Goal: Task Accomplishment & Management: Manage account settings

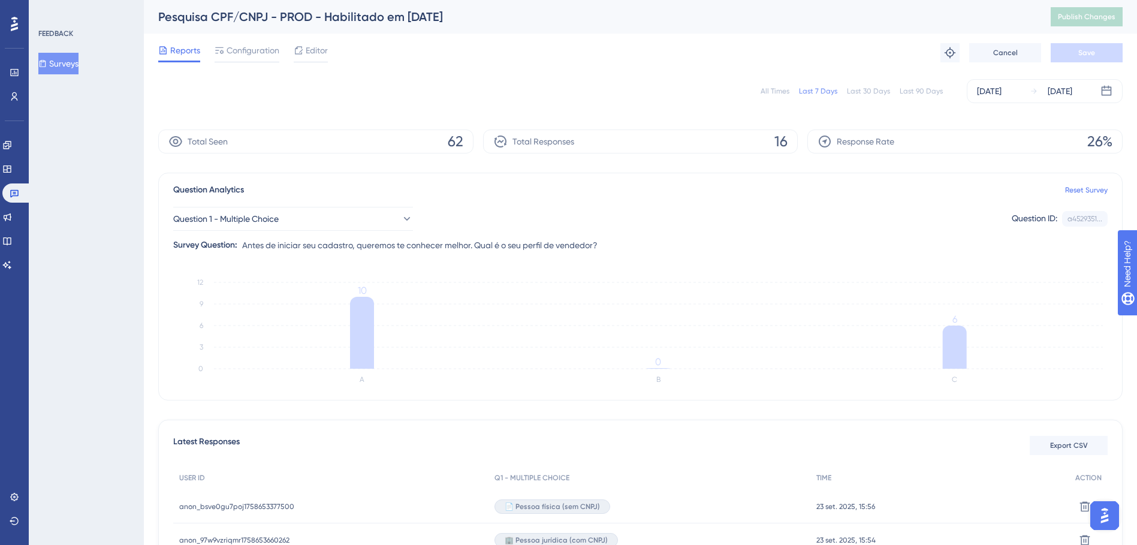
click at [916, 90] on div "Last 90 Days" at bounding box center [921, 91] width 43 height 10
click at [915, 90] on div "Last 90 Days" at bounding box center [921, 91] width 43 height 10
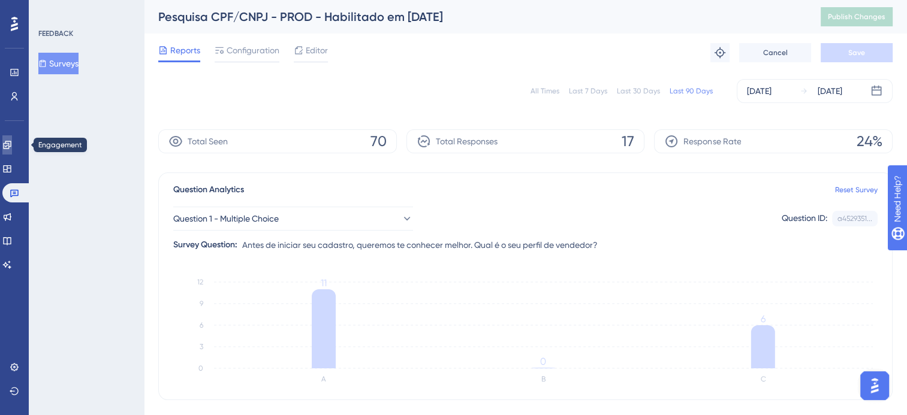
click at [11, 146] on icon at bounding box center [7, 145] width 8 height 8
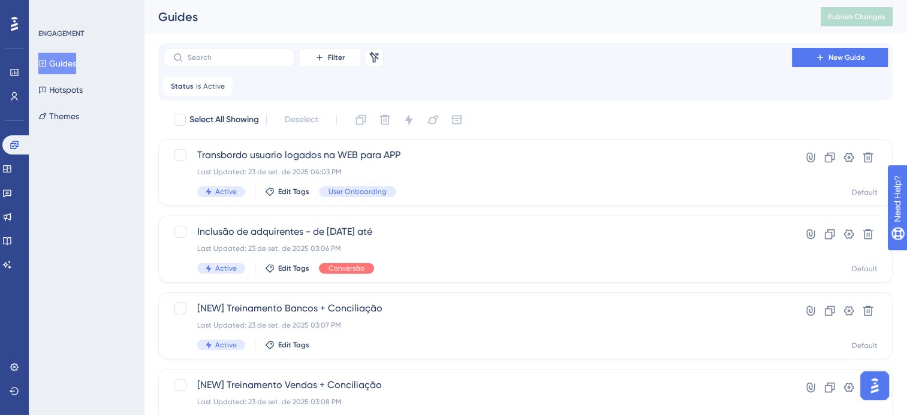
click at [67, 68] on button "Guides" at bounding box center [57, 64] width 38 height 22
click at [17, 73] on icon at bounding box center [15, 73] width 10 height 10
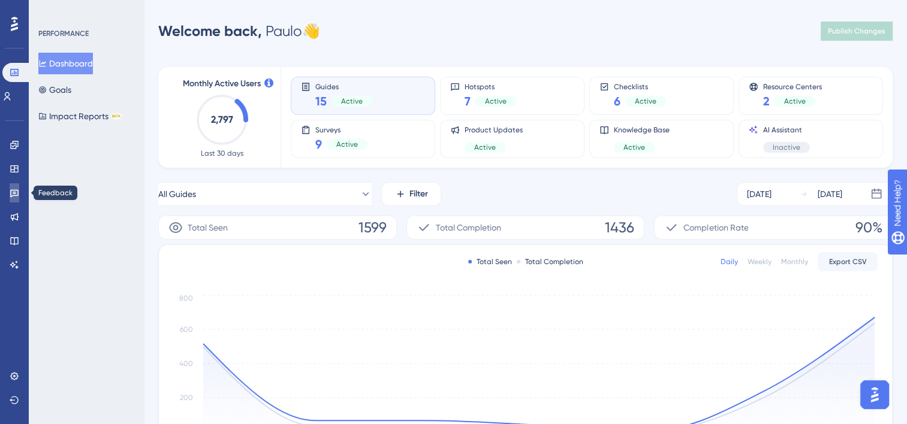
click at [17, 189] on icon at bounding box center [15, 193] width 10 height 10
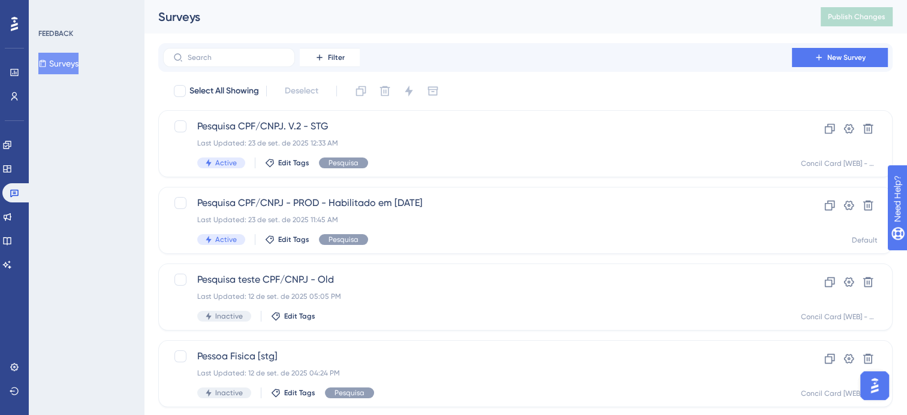
click at [68, 36] on div "FEEDBACK" at bounding box center [55, 34] width 35 height 10
click at [378, 204] on span "Pesquisa CPF/CNPJ - PROD - Habilitado em [DATE]" at bounding box center [477, 203] width 561 height 14
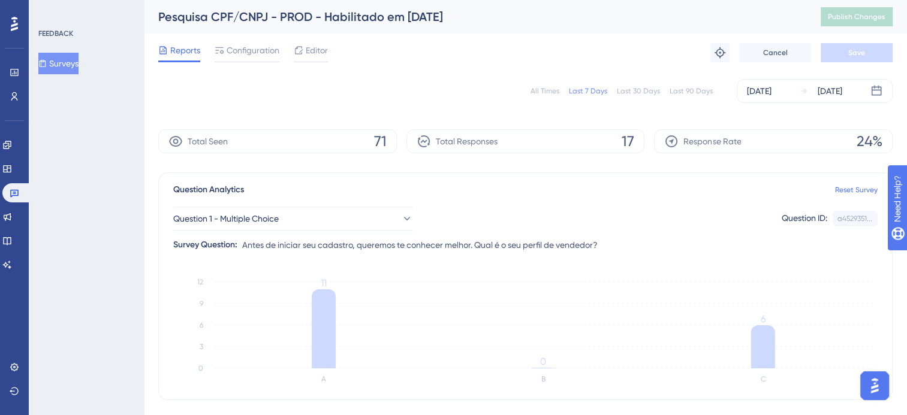
click at [683, 91] on div "Last 90 Days" at bounding box center [691, 91] width 43 height 10
click at [314, 53] on span "Editor" at bounding box center [317, 50] width 22 height 14
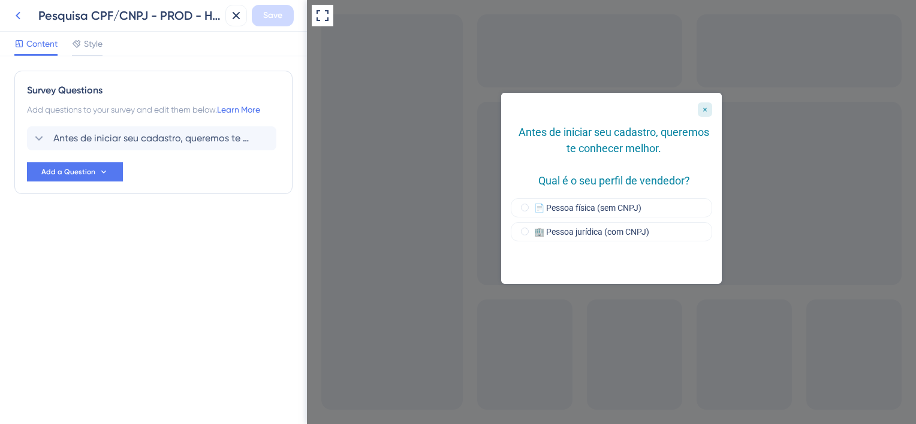
click at [23, 17] on icon at bounding box center [18, 15] width 14 height 14
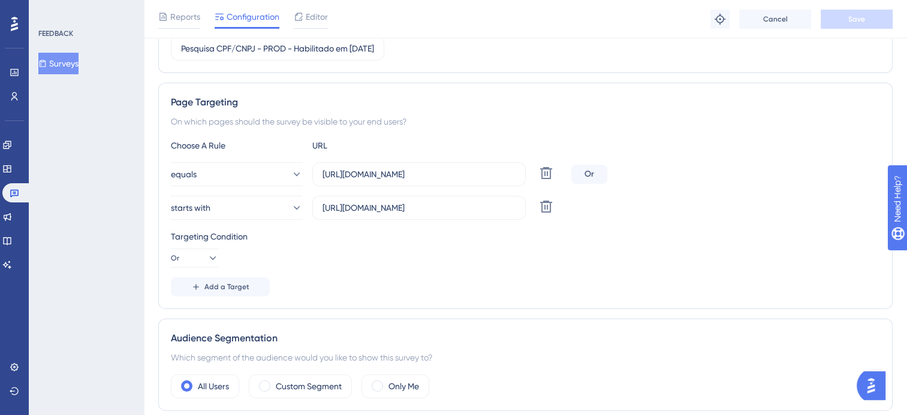
scroll to position [180, 0]
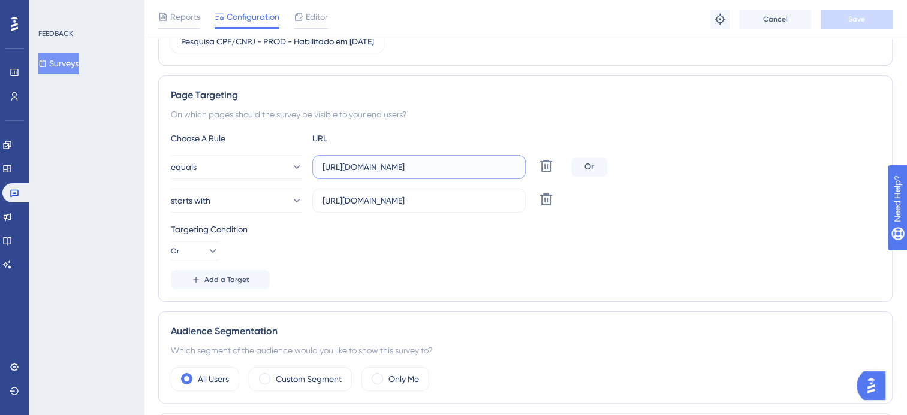
drag, startPoint x: 326, startPoint y: 165, endPoint x: 511, endPoint y: 170, distance: 185.3
click at [511, 170] on input "[URL][DOMAIN_NAME]" at bounding box center [419, 167] width 193 height 13
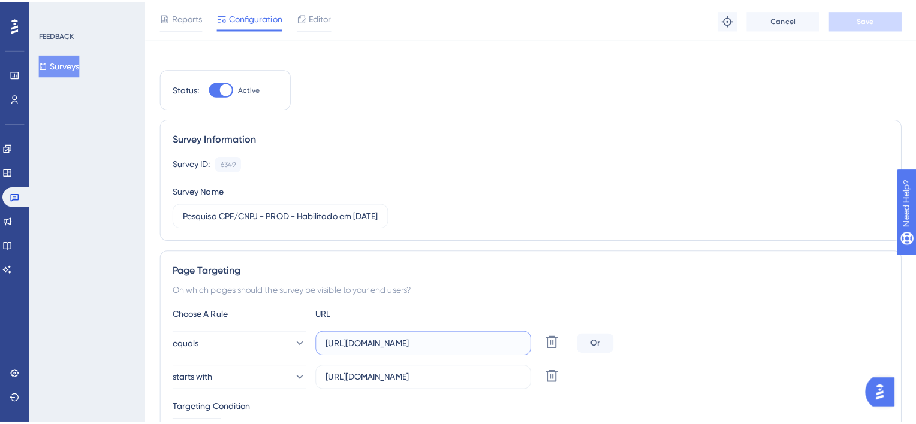
scroll to position [0, 0]
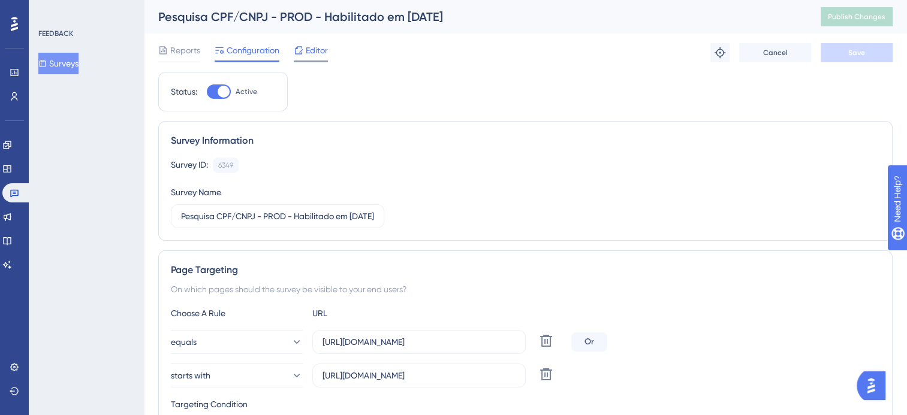
click at [317, 50] on span "Editor" at bounding box center [317, 50] width 22 height 14
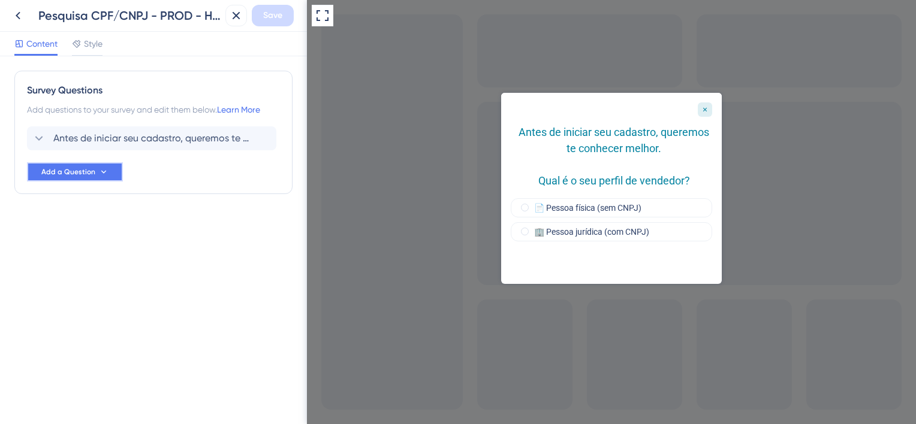
click at [107, 175] on button "Add a Question" at bounding box center [75, 171] width 96 height 19
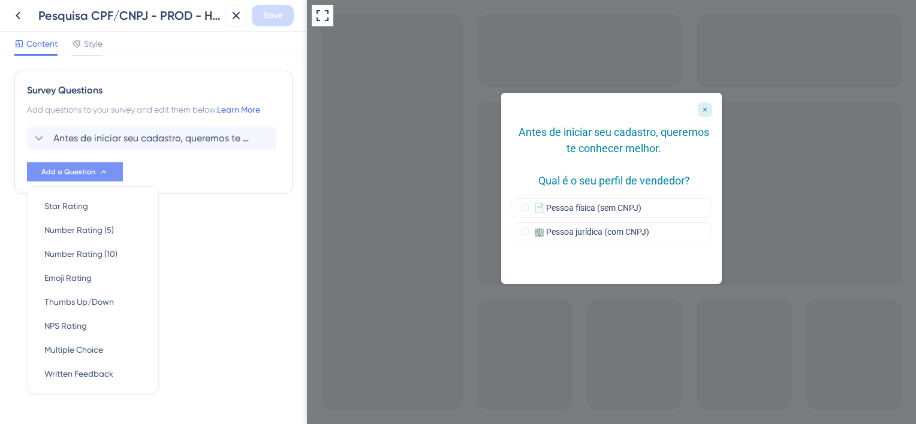
scroll to position [17, 0]
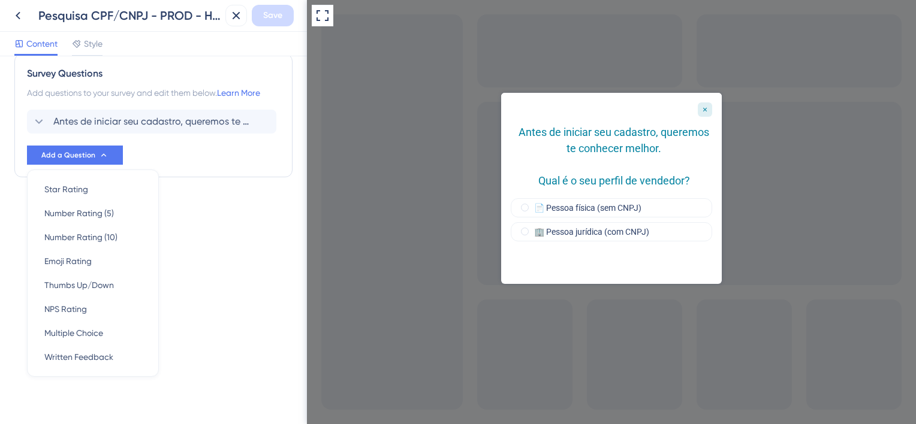
click at [222, 211] on div "Survey Questions Add questions to your survey and edit them below. Learn More A…" at bounding box center [153, 139] width 278 height 171
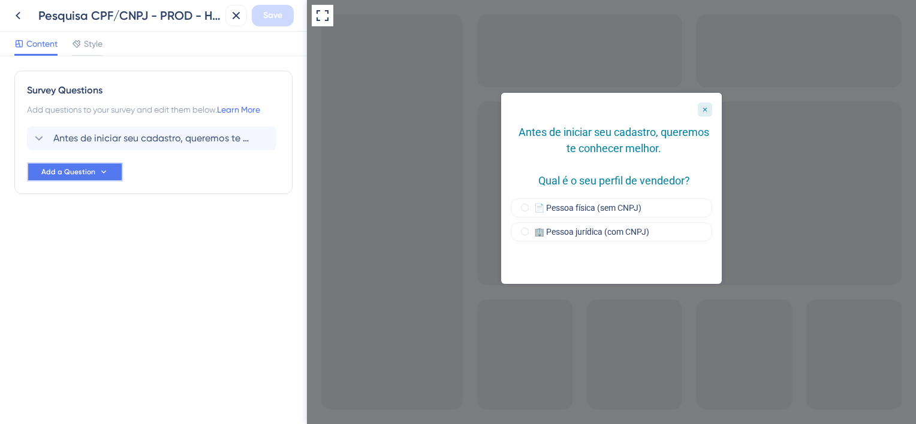
click at [101, 171] on icon at bounding box center [103, 171] width 5 height 3
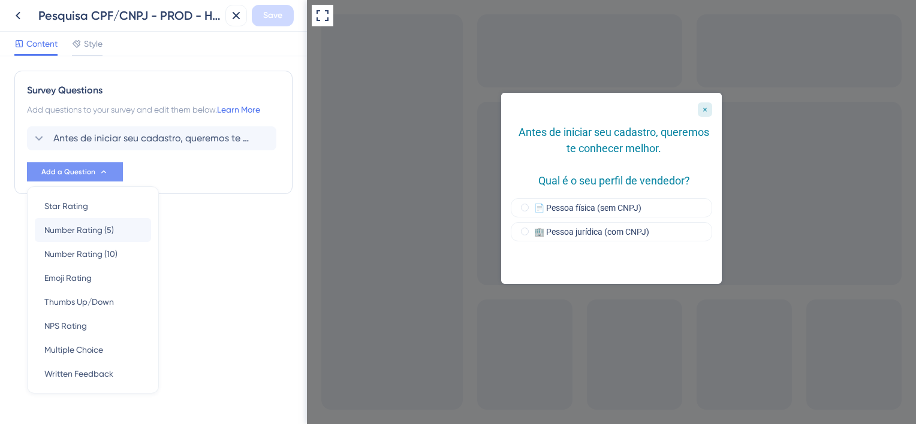
scroll to position [17, 0]
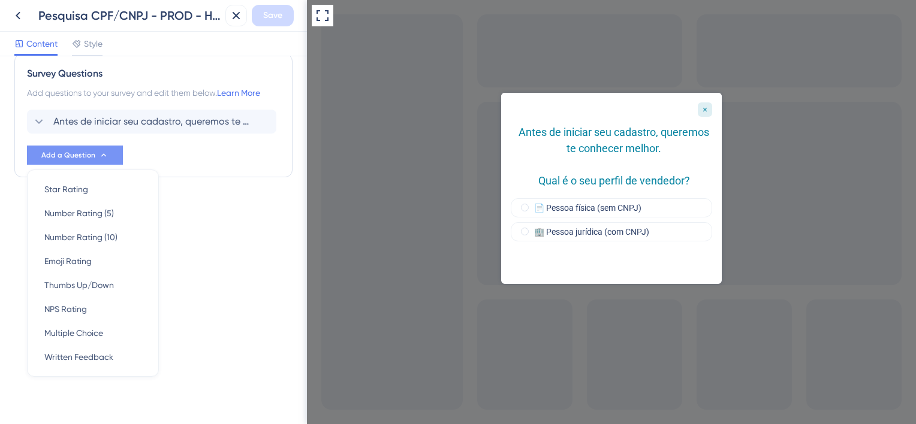
click at [199, 231] on div "Survey Questions Add questions to your survey and edit them below. Learn More A…" at bounding box center [153, 240] width 307 height 368
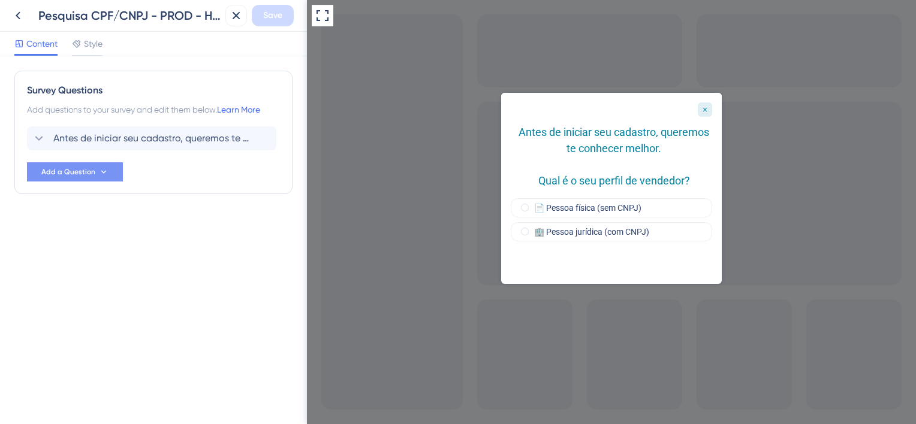
scroll to position [0, 0]
click at [100, 50] on span "Style" at bounding box center [93, 44] width 19 height 14
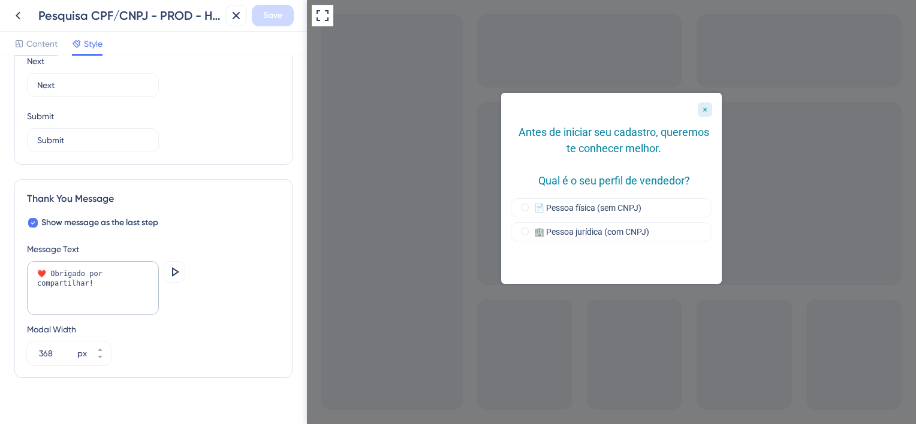
scroll to position [827, 0]
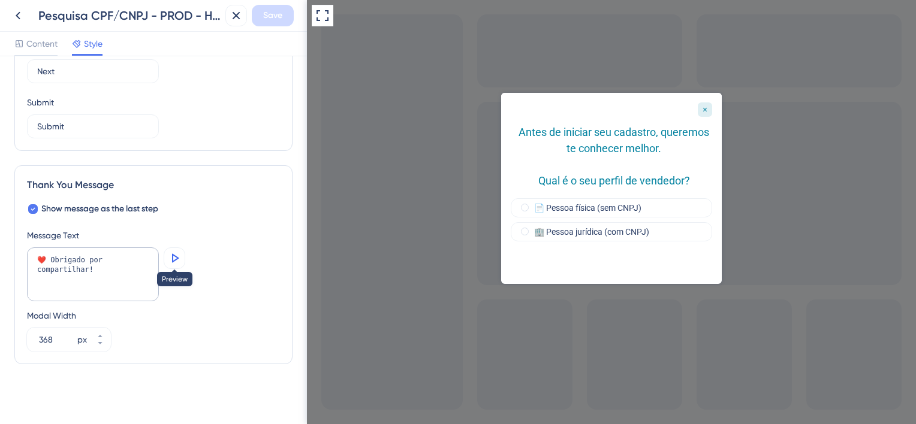
click at [179, 258] on icon at bounding box center [174, 258] width 14 height 14
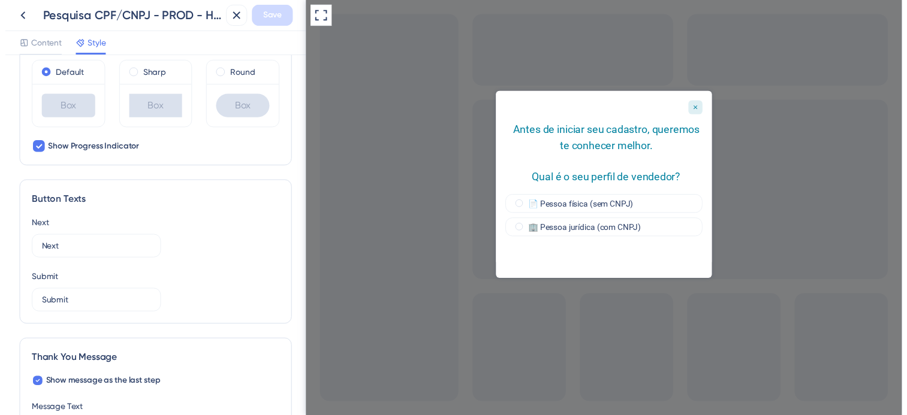
scroll to position [407, 0]
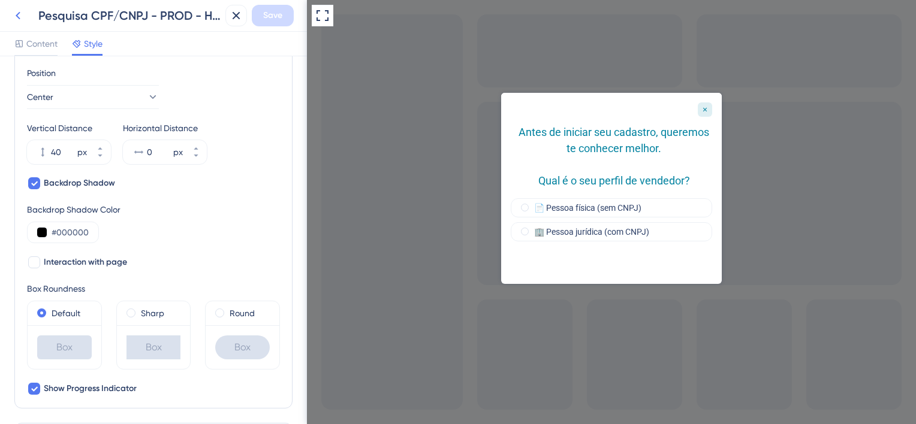
click at [21, 14] on icon at bounding box center [18, 15] width 14 height 14
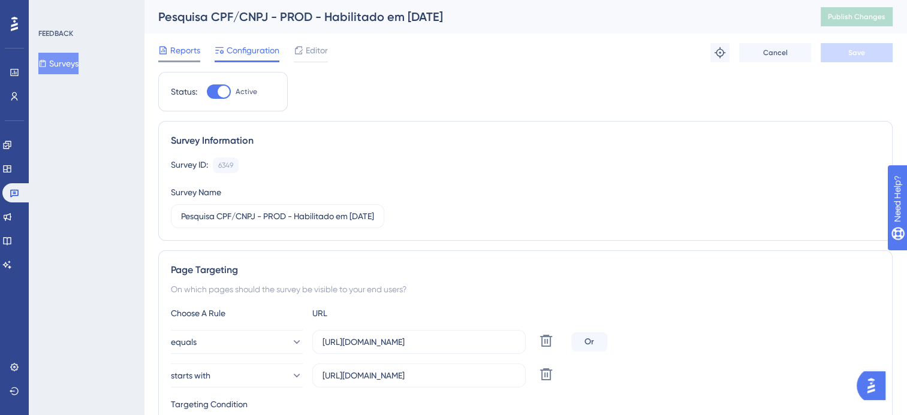
click at [186, 55] on span "Reports" at bounding box center [185, 50] width 30 height 14
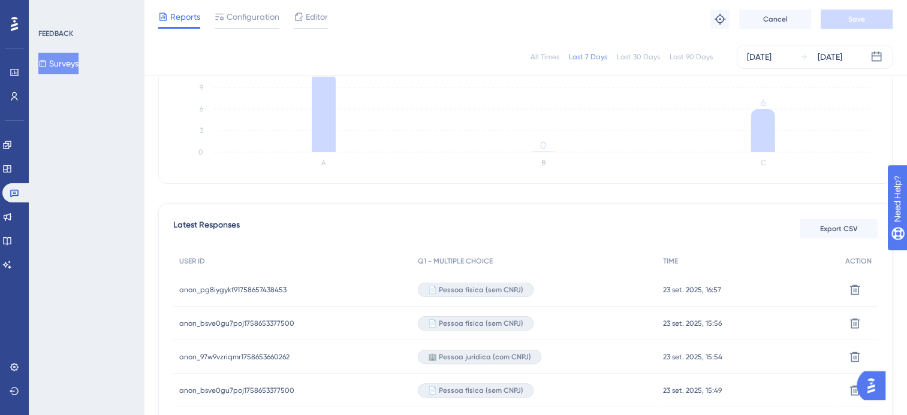
scroll to position [300, 0]
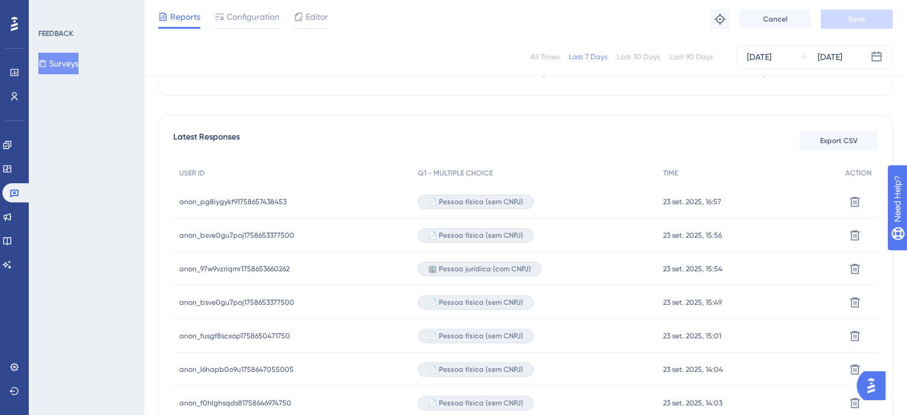
click at [245, 201] on span "anon_pg8iygykf91758657438453" at bounding box center [232, 202] width 107 height 10
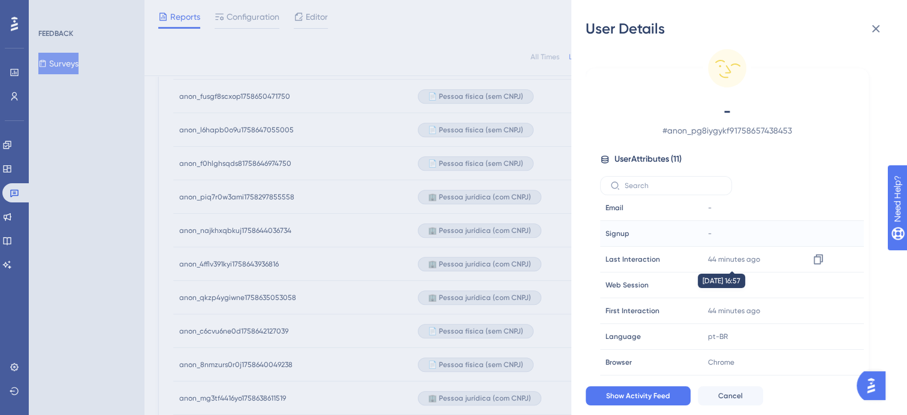
scroll to position [0, 0]
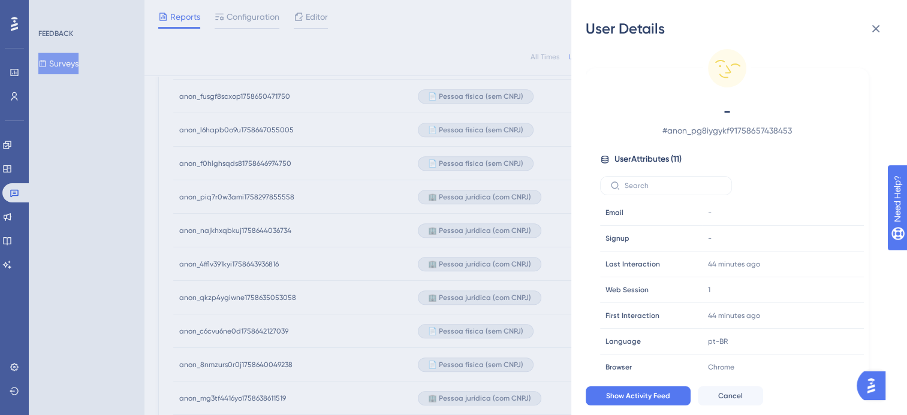
click at [748, 130] on span "# anon_pg8iygykf91758657438453" at bounding box center [727, 131] width 211 height 14
copy span "anon_pg8iygykf91758657438453"
click at [677, 132] on span "# anon_pg8iygykf91758657438453" at bounding box center [727, 131] width 211 height 14
drag, startPoint x: 795, startPoint y: 131, endPoint x: 659, endPoint y: 134, distance: 135.5
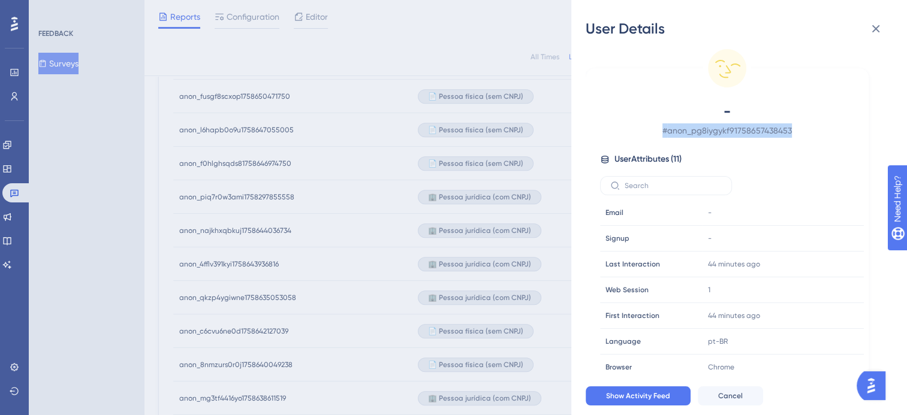
click at [659, 134] on span "# anon_pg8iygykf91758657438453" at bounding box center [727, 131] width 211 height 14
copy span "# anon_pg8iygykf91758657438453"
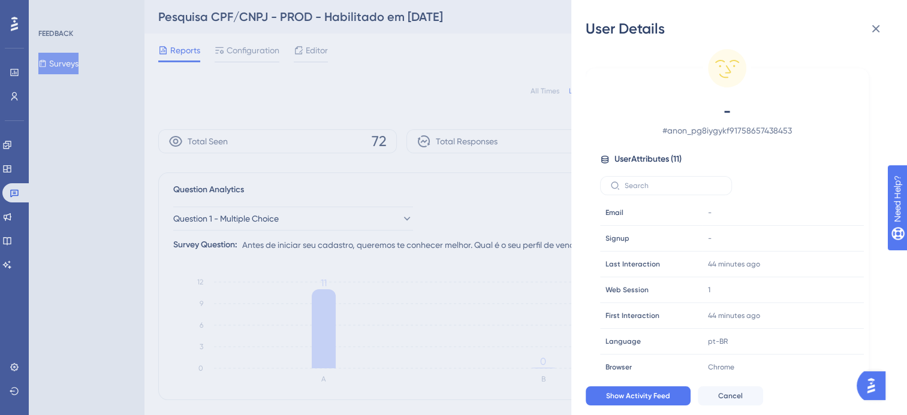
click at [13, 35] on div "User Details - # anon_pg8iygykf91758657438453 User Attributes ( 11 ) Email Emai…" at bounding box center [453, 207] width 907 height 415
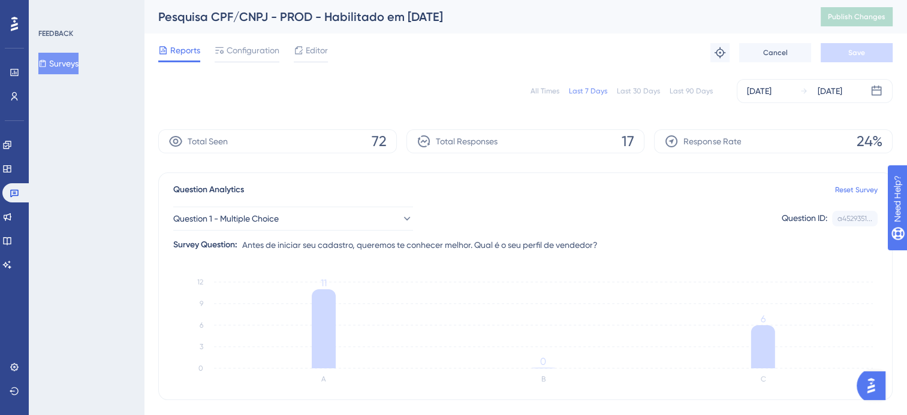
click at [13, 35] on div "Performance Users" at bounding box center [14, 70] width 19 height 73
click at [14, 32] on div at bounding box center [14, 23] width 19 height 19
drag, startPoint x: 14, startPoint y: 32, endPoint x: 14, endPoint y: 52, distance: 19.8
click at [14, 52] on div "Performance Users" at bounding box center [14, 70] width 19 height 73
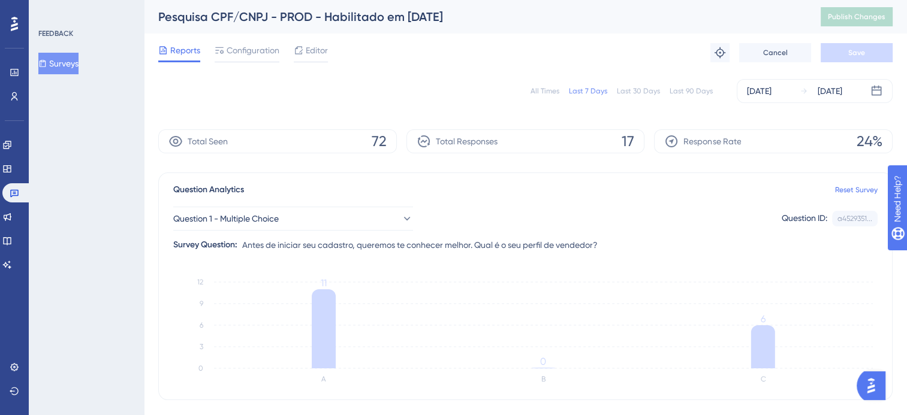
click at [14, 60] on div "Performance Users" at bounding box center [14, 70] width 19 height 73
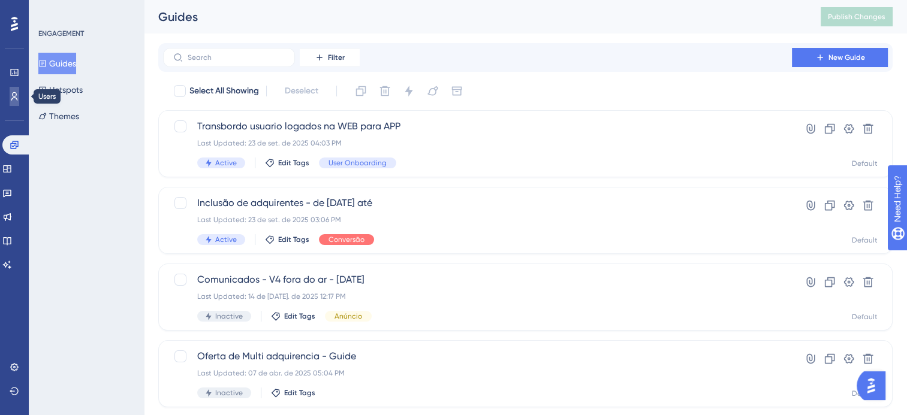
click at [15, 95] on icon at bounding box center [15, 97] width 10 height 10
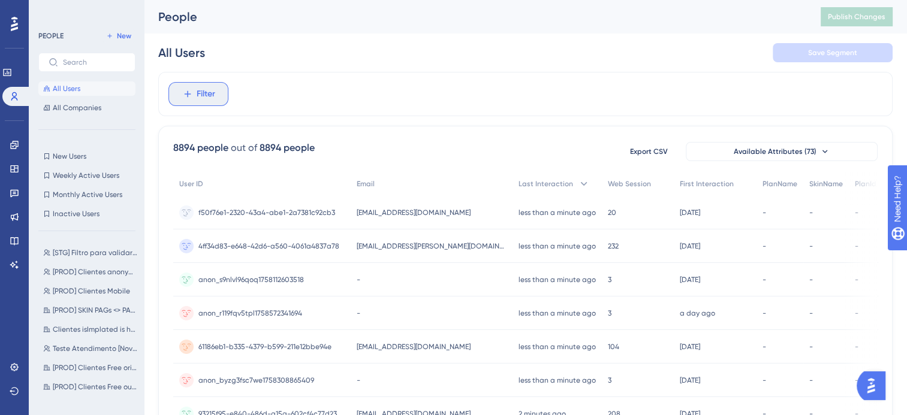
click at [197, 92] on span "Filter" at bounding box center [206, 94] width 19 height 14
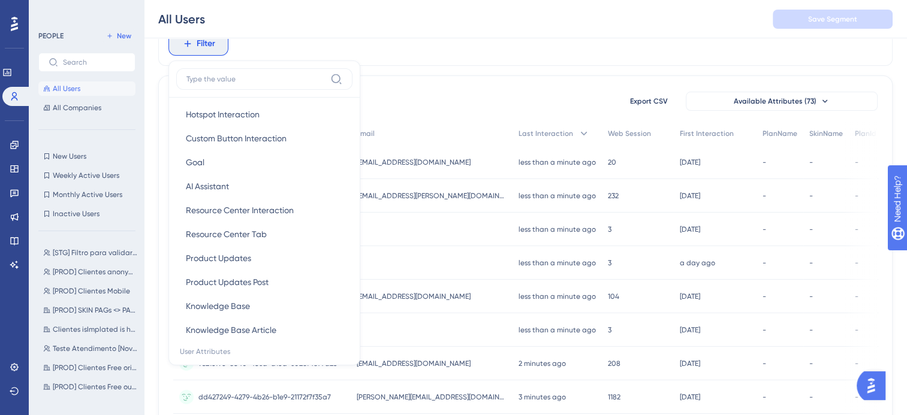
scroll to position [480, 0]
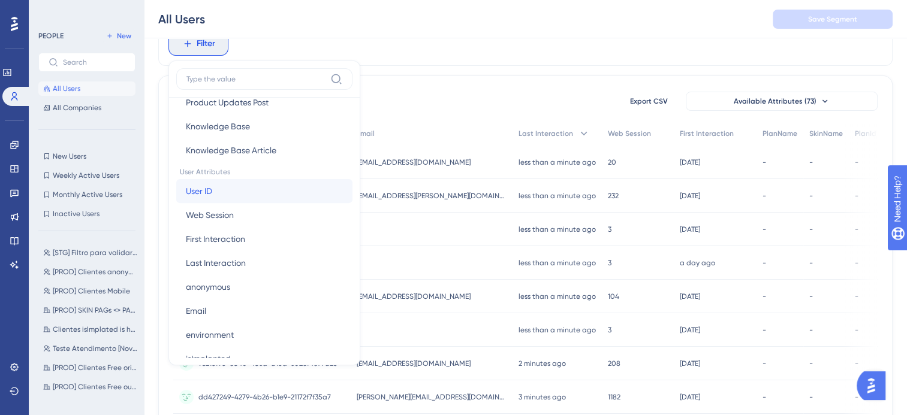
click at [215, 194] on button "User ID User ID" at bounding box center [264, 191] width 176 height 24
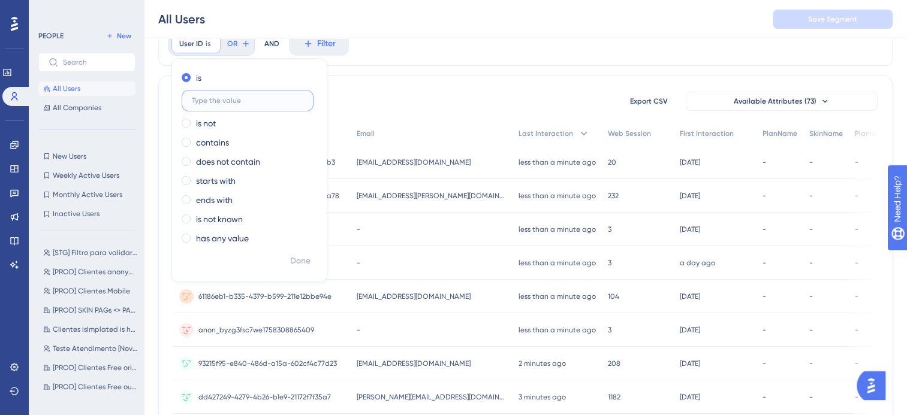
paste input "# anon_pg8iygykf91758657438453"
type input "# anon_pg8iygykf91758657438453"
drag, startPoint x: 353, startPoint y: 114, endPoint x: 312, endPoint y: 165, distance: 65.7
drag, startPoint x: 312, startPoint y: 165, endPoint x: 295, endPoint y: 260, distance: 96.2
click at [295, 260] on span "Done" at bounding box center [300, 261] width 20 height 14
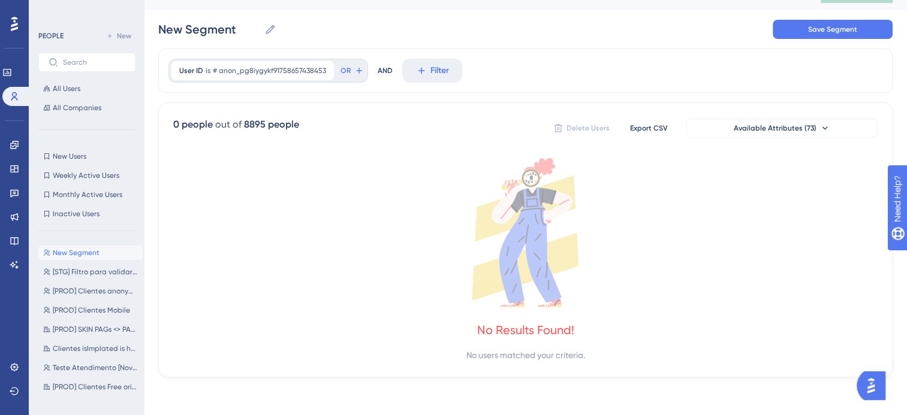
scroll to position [0, 0]
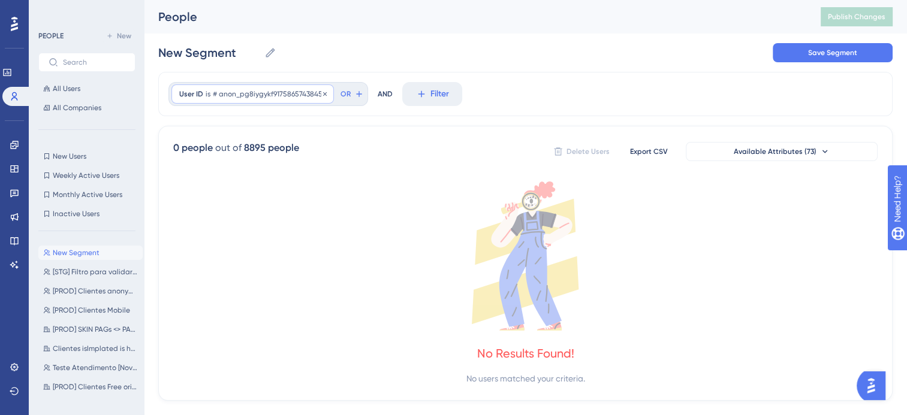
click at [251, 95] on span "# anon_pg8iygykf91758657438453" at bounding box center [269, 94] width 113 height 10
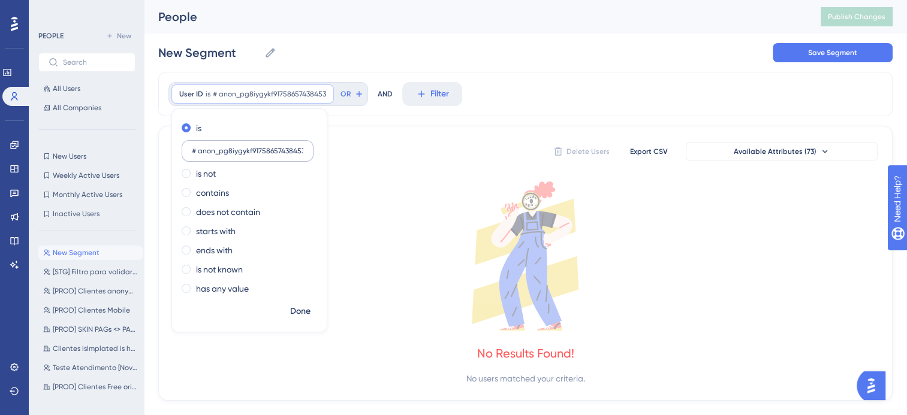
click at [197, 150] on input "# anon_pg8iygykf91758657438453" at bounding box center [248, 151] width 112 height 8
type input "anon_pg8iygykf91758657438453"
click at [300, 309] on span "Done" at bounding box center [300, 312] width 20 height 14
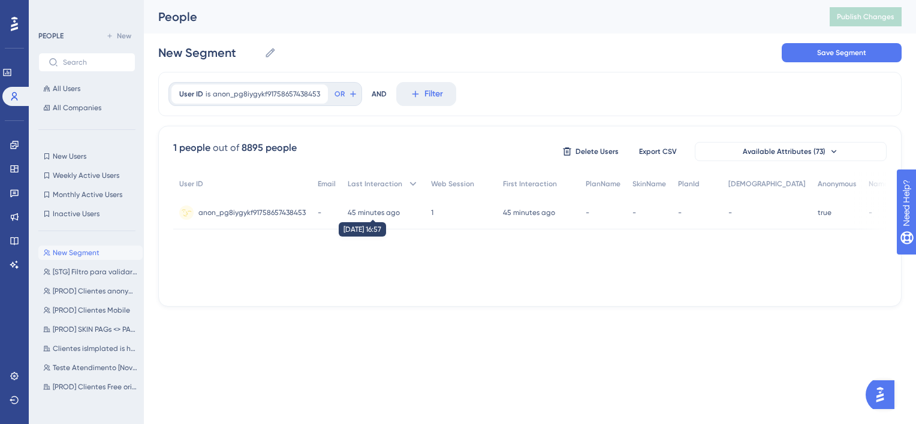
click at [363, 211] on time "45 minutes ago" at bounding box center [374, 213] width 52 height 8
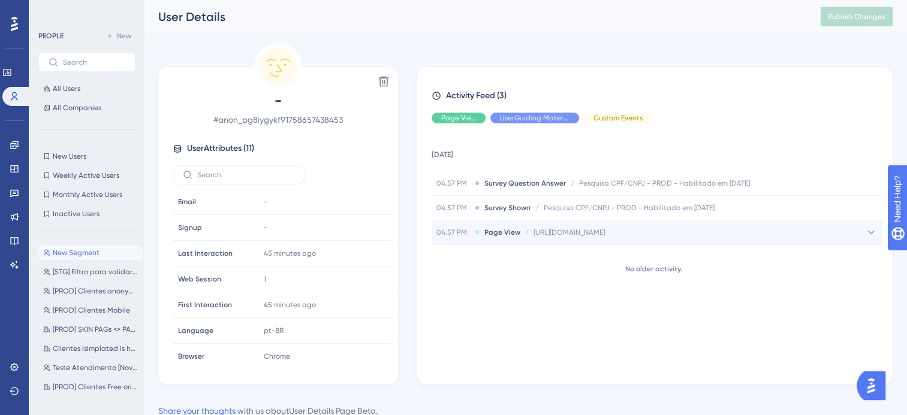
click at [869, 230] on icon at bounding box center [871, 233] width 12 height 12
click at [19, 170] on link at bounding box center [15, 168] width 10 height 19
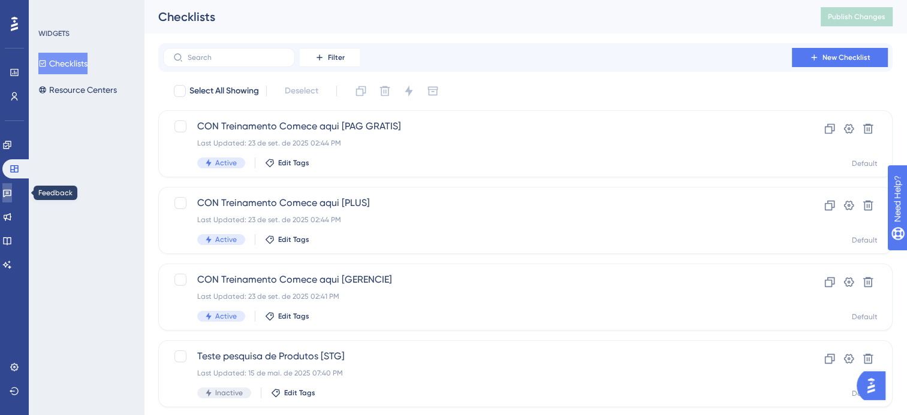
click at [11, 196] on icon at bounding box center [7, 194] width 8 height 8
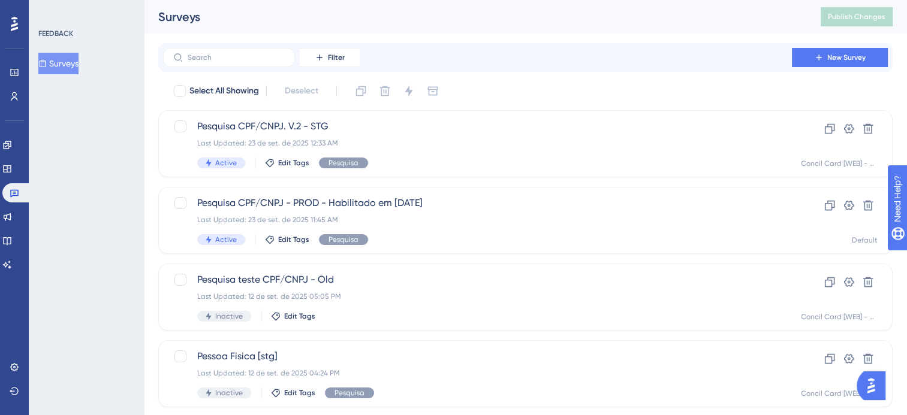
click at [67, 60] on button "Surveys" at bounding box center [58, 64] width 40 height 22
click at [460, 215] on div "Last Updated: 23 de set. de 2025 11:45 AM" at bounding box center [477, 220] width 561 height 10
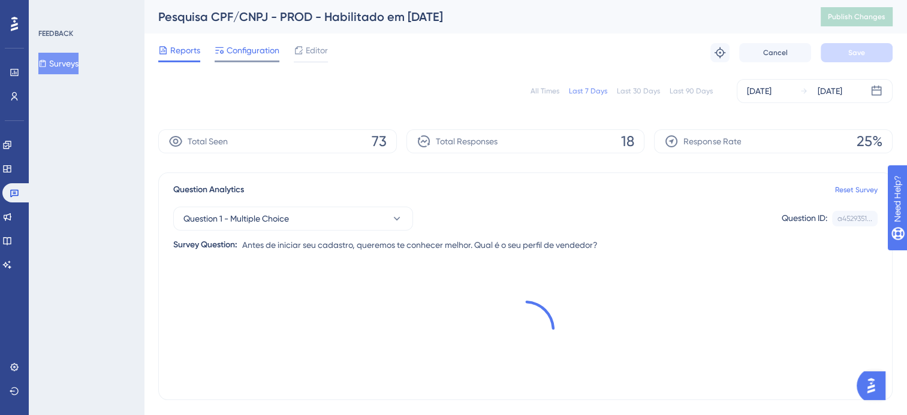
click at [249, 54] on span "Configuration" at bounding box center [253, 50] width 53 height 14
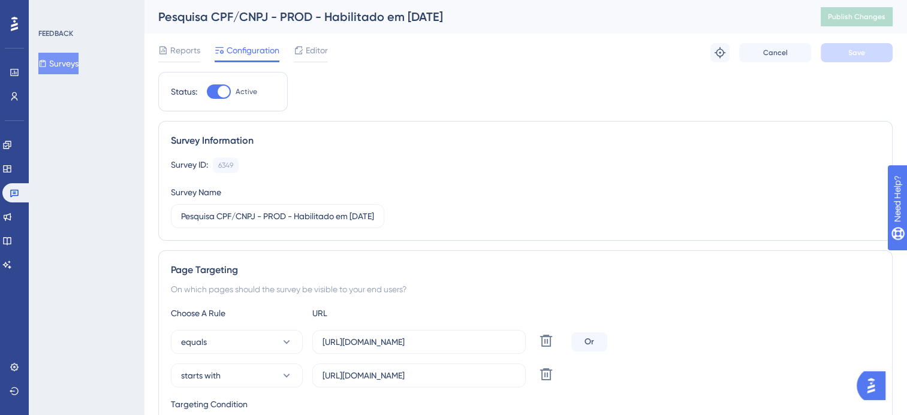
scroll to position [120, 0]
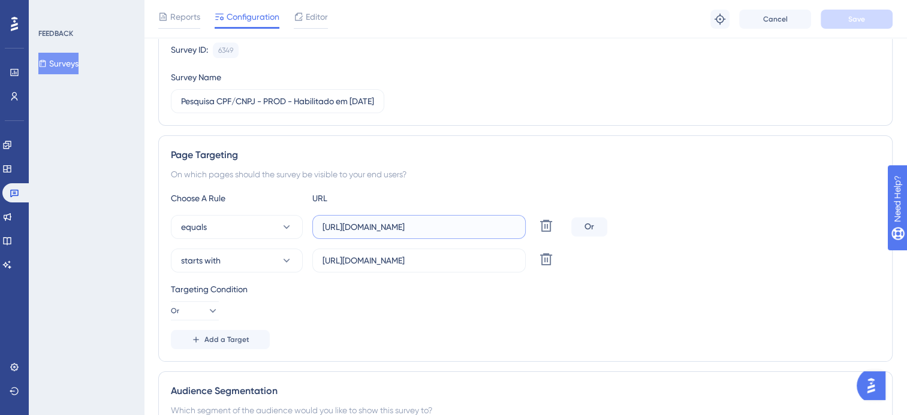
click at [372, 225] on input "[URL][DOMAIN_NAME]" at bounding box center [419, 227] width 193 height 13
drag, startPoint x: 508, startPoint y: 228, endPoint x: 305, endPoint y: 228, distance: 203.8
click at [305, 228] on div "equals [URL][DOMAIN_NAME] Delete" at bounding box center [369, 227] width 396 height 24
drag, startPoint x: 323, startPoint y: 259, endPoint x: 510, endPoint y: 261, distance: 186.5
click at [510, 261] on input "[URL][DOMAIN_NAME]" at bounding box center [419, 260] width 193 height 13
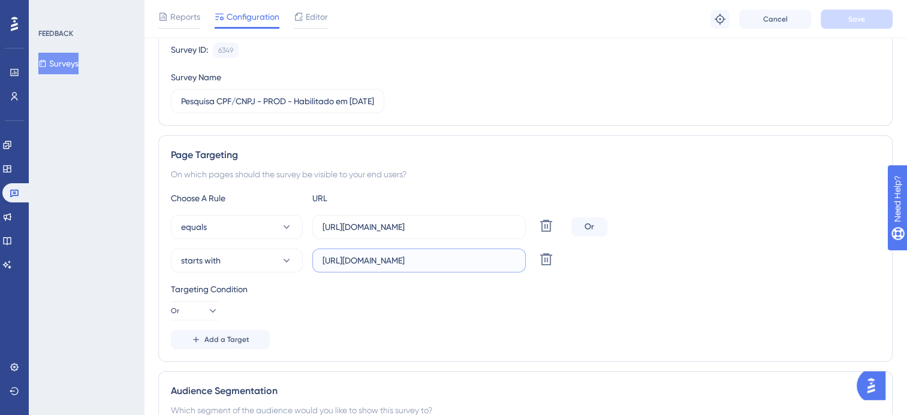
scroll to position [0, 0]
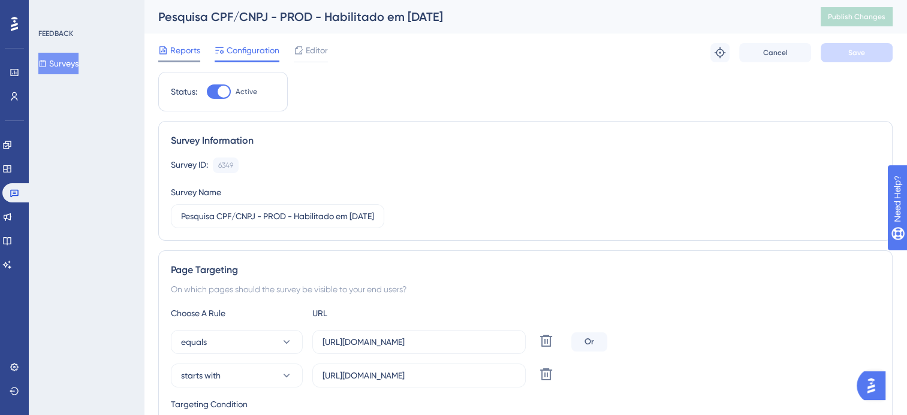
click at [182, 52] on span "Reports" at bounding box center [185, 50] width 30 height 14
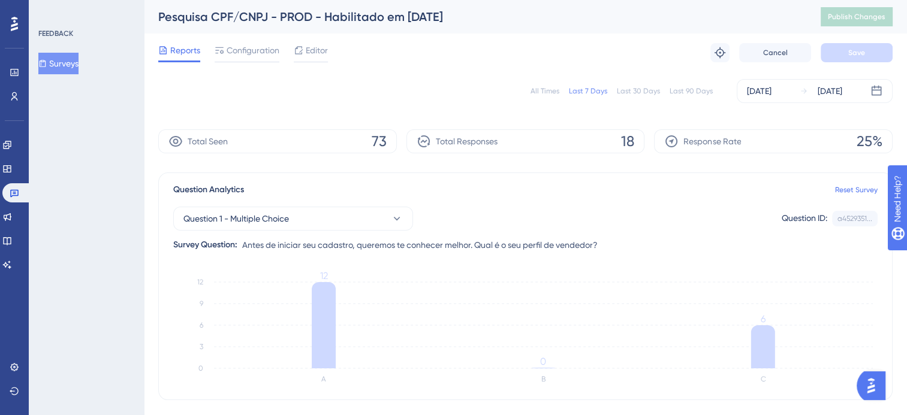
click at [545, 88] on div "All Times" at bounding box center [545, 91] width 29 height 10
